Goal: Task Accomplishment & Management: Use online tool/utility

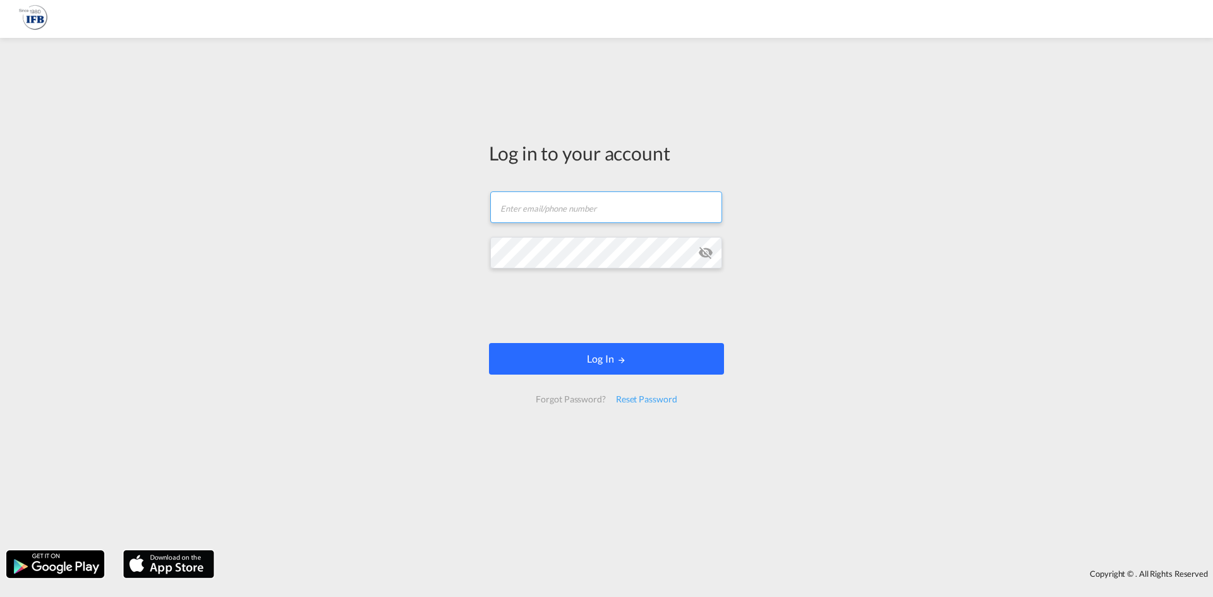
type input "[PERSON_NAME][DOMAIN_NAME][EMAIL_ADDRESS][DOMAIN_NAME]"
click at [636, 362] on button "Log In" at bounding box center [606, 359] width 235 height 32
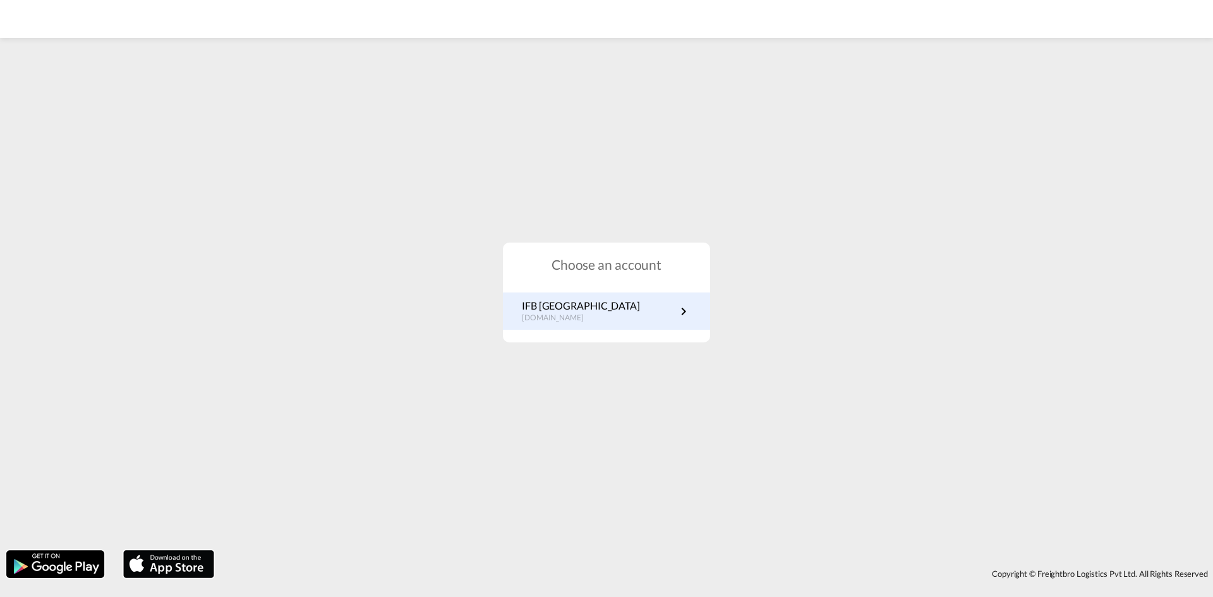
click at [643, 302] on link "IFB Germany [DOMAIN_NAME]" at bounding box center [606, 311] width 169 height 25
click at [627, 317] on link "IFB Germany [DOMAIN_NAME]" at bounding box center [606, 311] width 169 height 25
